Goal: Find specific page/section: Find specific page/section

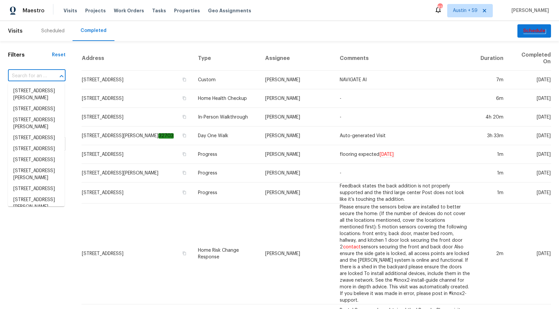
click at [44, 78] on input "text" at bounding box center [27, 76] width 39 height 10
paste input "2XHB2H0A40K39"
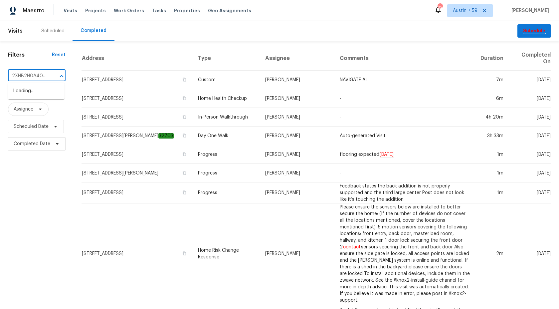
scroll to position [0, 5]
type input "2XHB2H0A40K39"
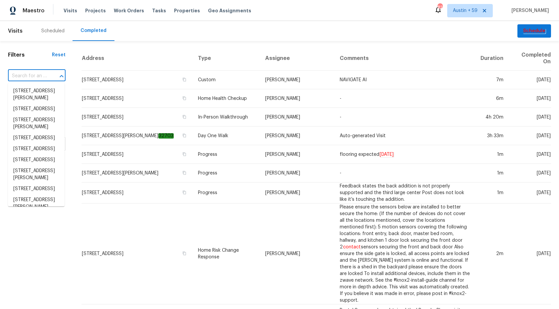
scroll to position [0, 0]
click at [50, 77] on div at bounding box center [56, 76] width 17 height 9
paste input "1476 Rolling View Way, Dacula, GA 30019"
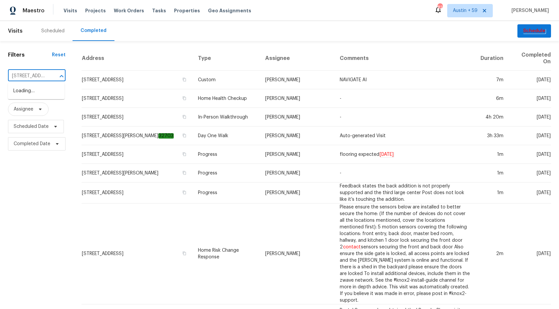
scroll to position [0, 55]
type input "1476 Rolling View Way, Dacula, GA 30019"
click at [34, 91] on li "1476 Rolling View Way, Dacula, GA 30019" at bounding box center [36, 90] width 57 height 11
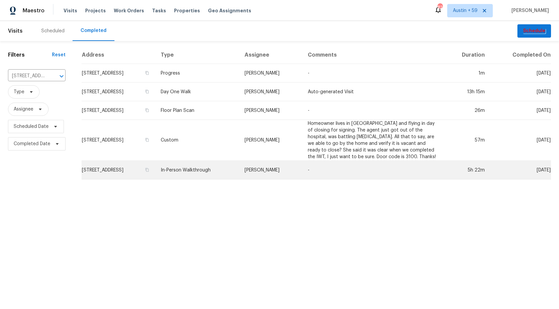
click at [235, 168] on td "In-Person Walkthrough" at bounding box center [197, 170] width 84 height 19
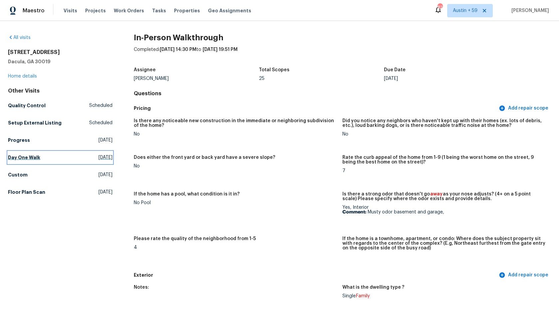
click at [33, 158] on h5 "Day One Walk" at bounding box center [24, 157] width 32 height 7
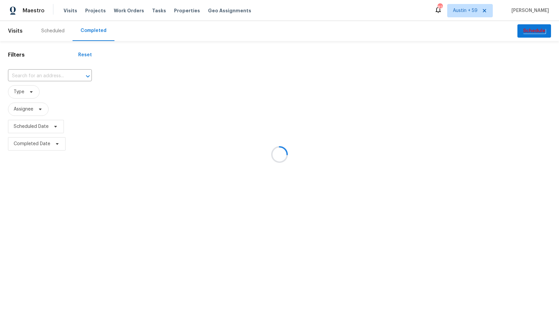
click at [47, 75] on div at bounding box center [279, 154] width 559 height 309
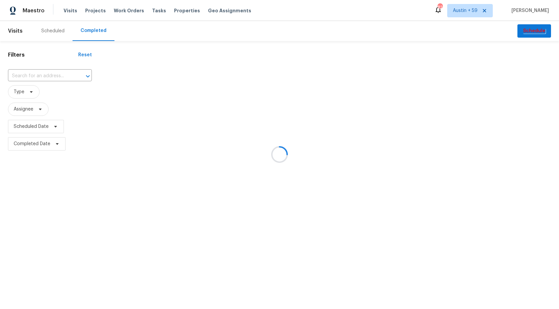
click at [47, 75] on div at bounding box center [279, 154] width 559 height 309
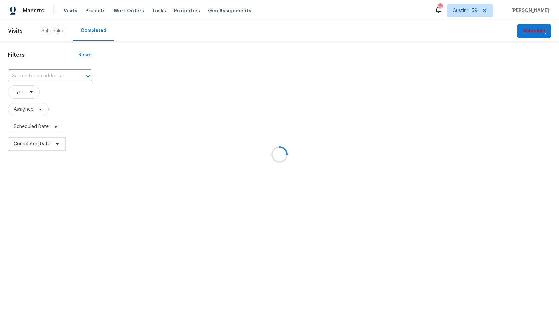
click at [47, 75] on div at bounding box center [279, 154] width 559 height 309
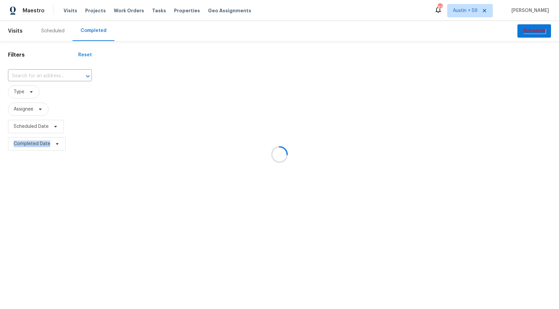
click at [47, 75] on div at bounding box center [279, 154] width 559 height 309
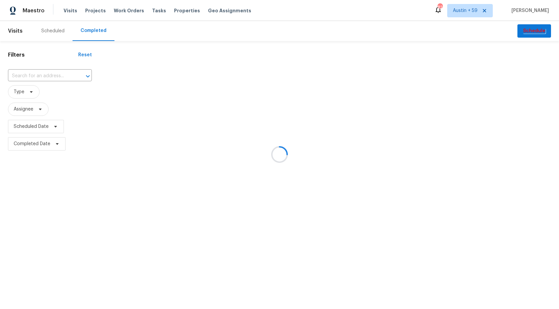
click at [47, 75] on div at bounding box center [279, 154] width 559 height 309
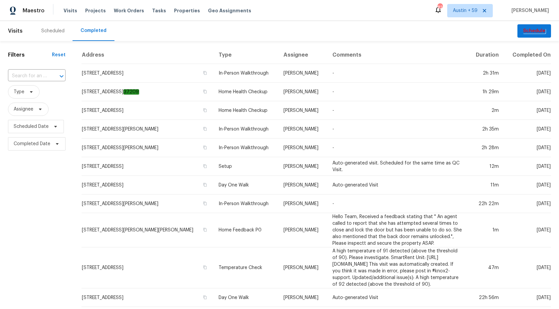
click at [47, 75] on div "​" at bounding box center [37, 76] width 58 height 10
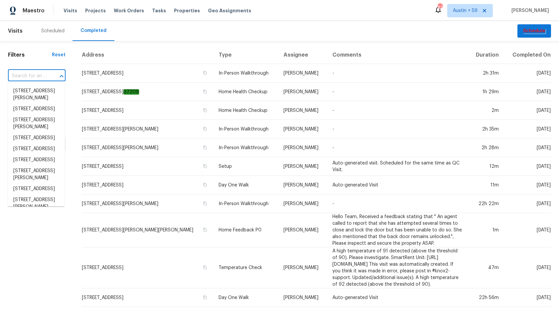
paste input "3965 S 2225 W, Roy, UT 84067"
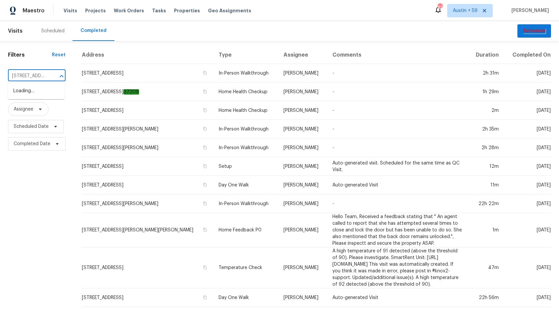
scroll to position [0, 32]
type input "3965 S 2225 W, Roy, UT 84067"
click at [49, 92] on li "3965 S 2225 W, Roy, UT 84067" at bounding box center [36, 94] width 57 height 18
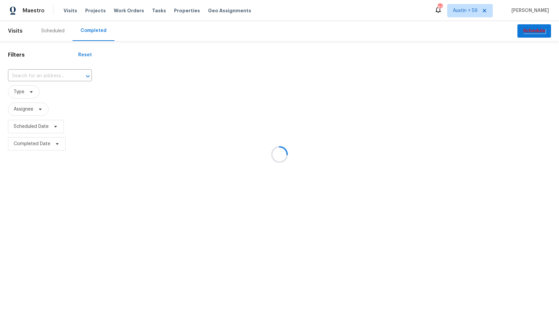
type input "3965 S 2225 W, Roy, UT 84067"
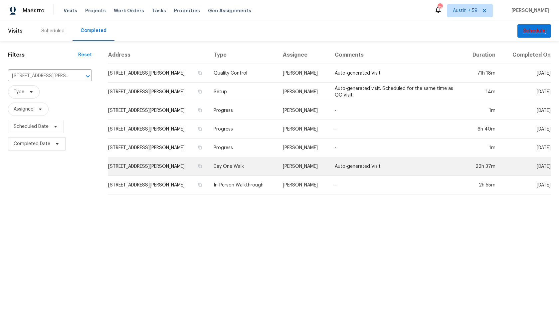
click at [218, 166] on td "Day One Walk" at bounding box center [242, 166] width 69 height 19
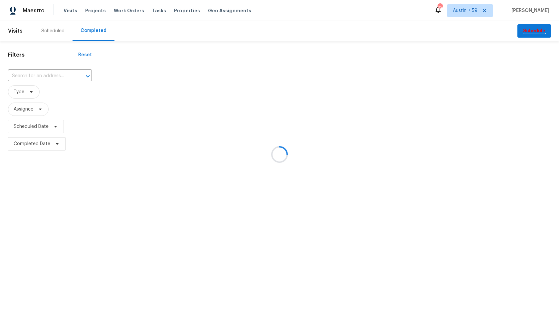
click at [49, 74] on div at bounding box center [279, 154] width 559 height 309
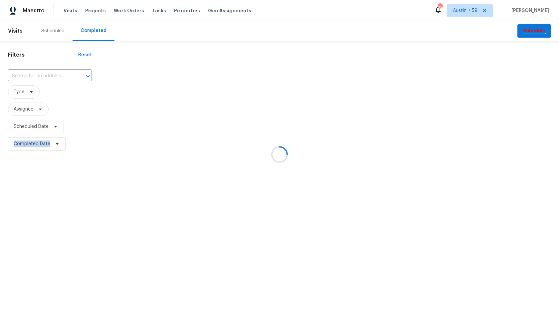
click at [49, 74] on div at bounding box center [279, 154] width 559 height 309
click at [75, 74] on div at bounding box center [83, 76] width 17 height 9
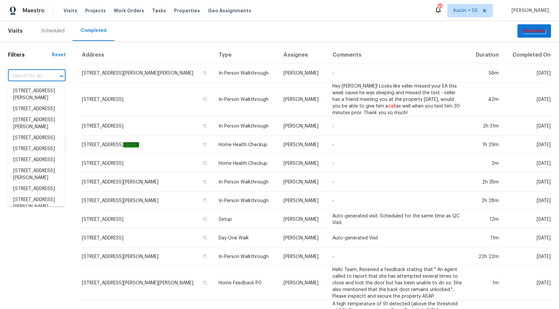
click at [49, 74] on div at bounding box center [56, 76] width 17 height 9
paste input "7701 E 118th Ter, Kansas City, MO 64134"
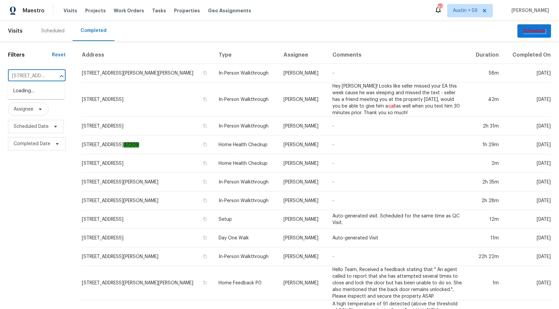
scroll to position [0, 51]
type input "7701 E 118th Ter, Kansas City, MO 64134"
click at [40, 92] on li "7701 E 118th Ter, Kansas City, MO 64134" at bounding box center [36, 94] width 57 height 18
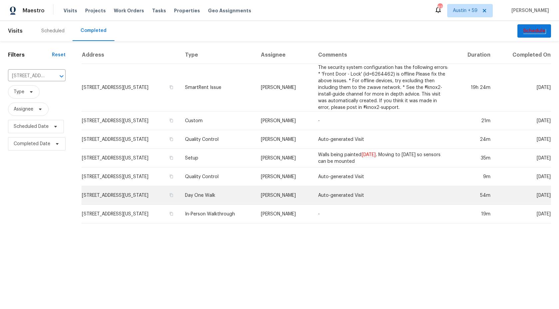
click at [159, 192] on td "7701 E 118th Ter, Kansas City, MO 64134" at bounding box center [131, 195] width 98 height 19
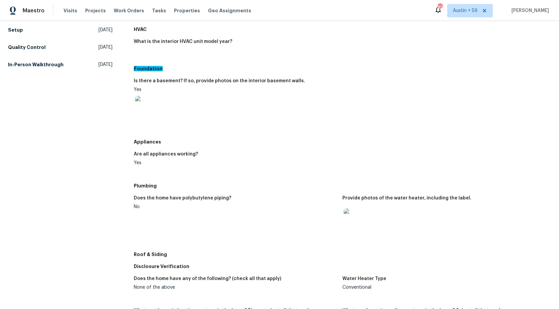
scroll to position [304, 0]
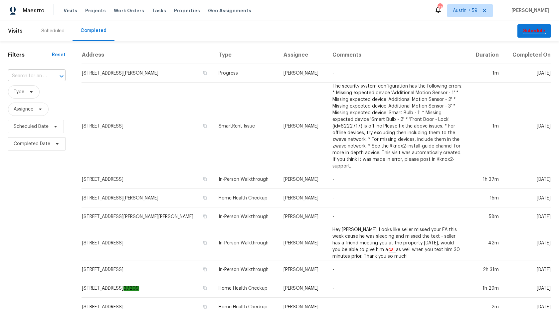
click at [37, 78] on input "text" at bounding box center [27, 76] width 39 height 10
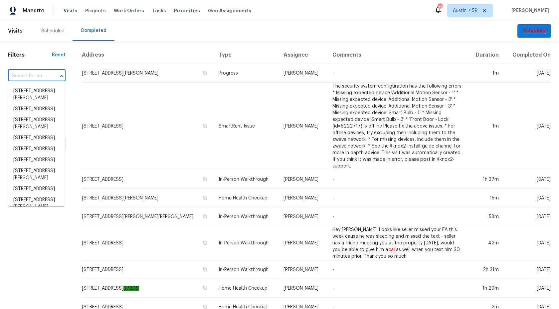
paste input "[STREET_ADDRESS]"
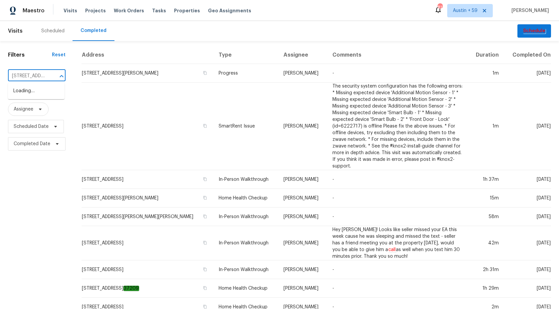
scroll to position [0, 57]
type input "[STREET_ADDRESS]"
click at [27, 95] on li "[STREET_ADDRESS]" at bounding box center [36, 90] width 57 height 11
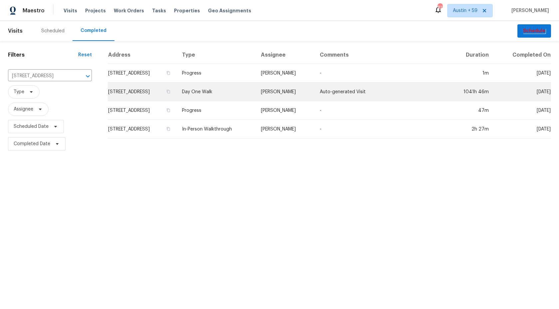
click at [233, 88] on td "Day One Walk" at bounding box center [216, 92] width 79 height 19
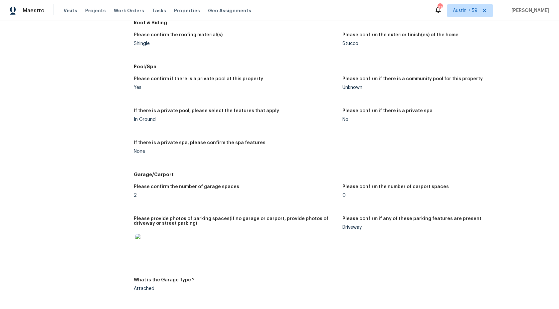
scroll to position [884, 0]
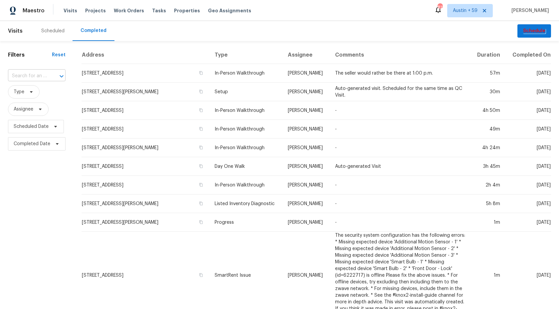
click at [32, 77] on input "text" at bounding box center [27, 76] width 39 height 10
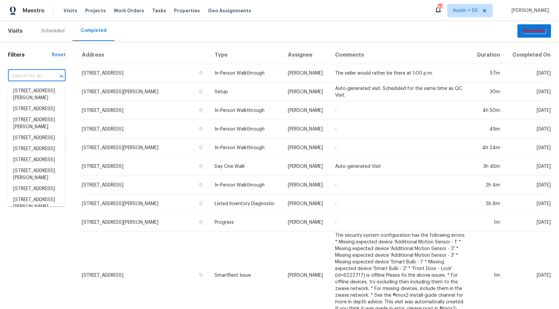
paste input "[STREET_ADDRESS]"
type input "[STREET_ADDRESS]"
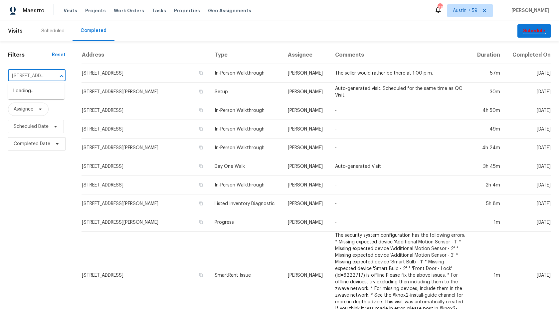
scroll to position [0, 44]
click at [33, 92] on li "[STREET_ADDRESS]" at bounding box center [36, 90] width 57 height 11
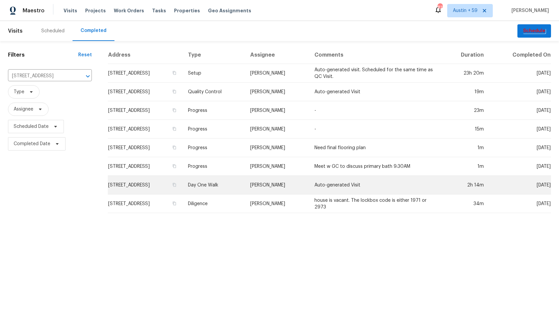
click at [163, 183] on td "[STREET_ADDRESS]" at bounding box center [145, 185] width 75 height 19
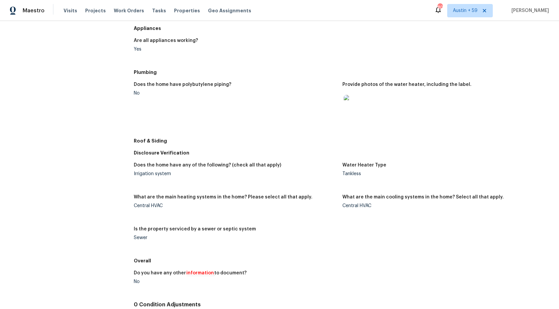
scroll to position [318, 0]
